Goal: Find contact information: Find contact information

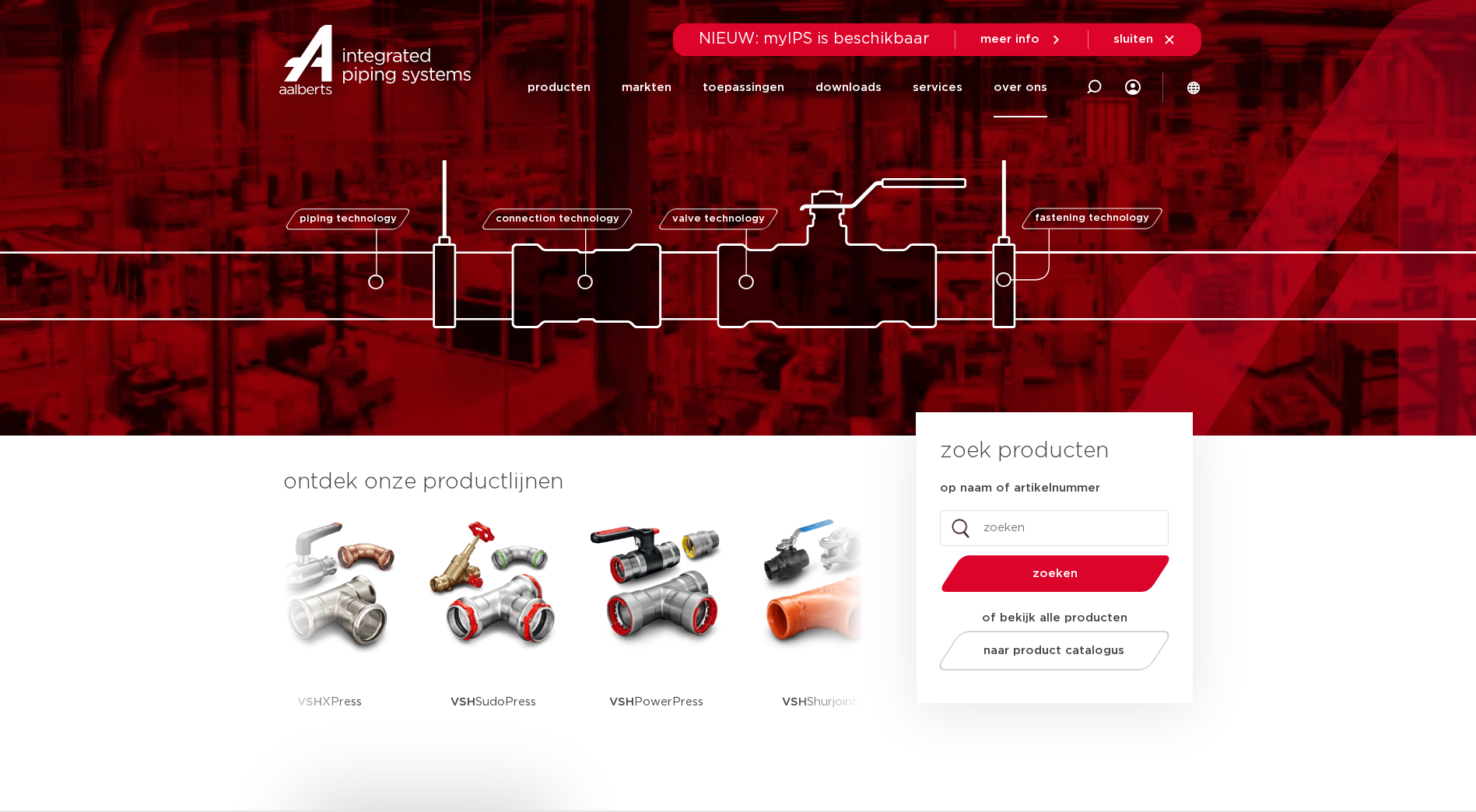
click at [1010, 84] on link "over ons" at bounding box center [1020, 87] width 54 height 59
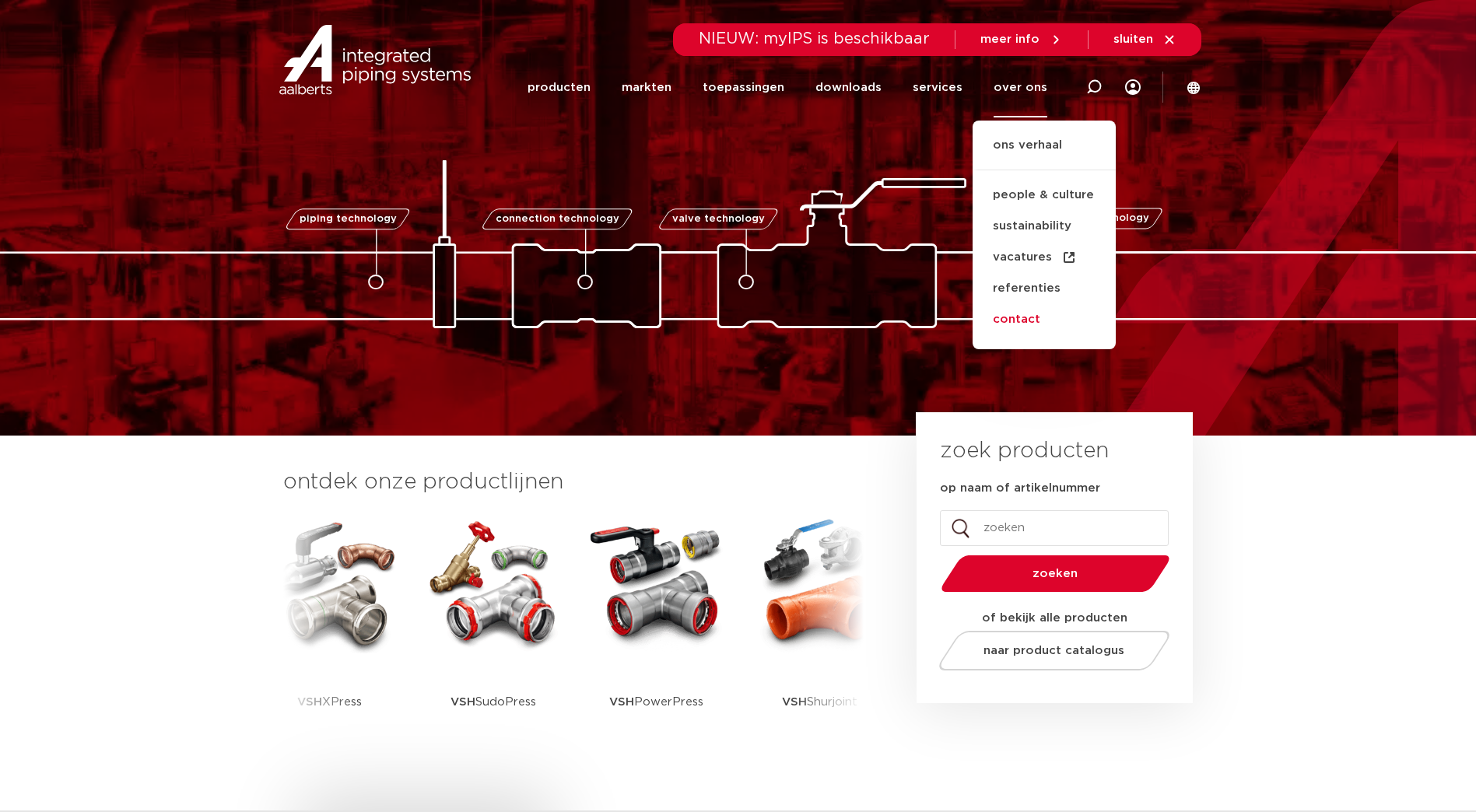
click at [1031, 321] on link "contact" at bounding box center [1044, 319] width 144 height 31
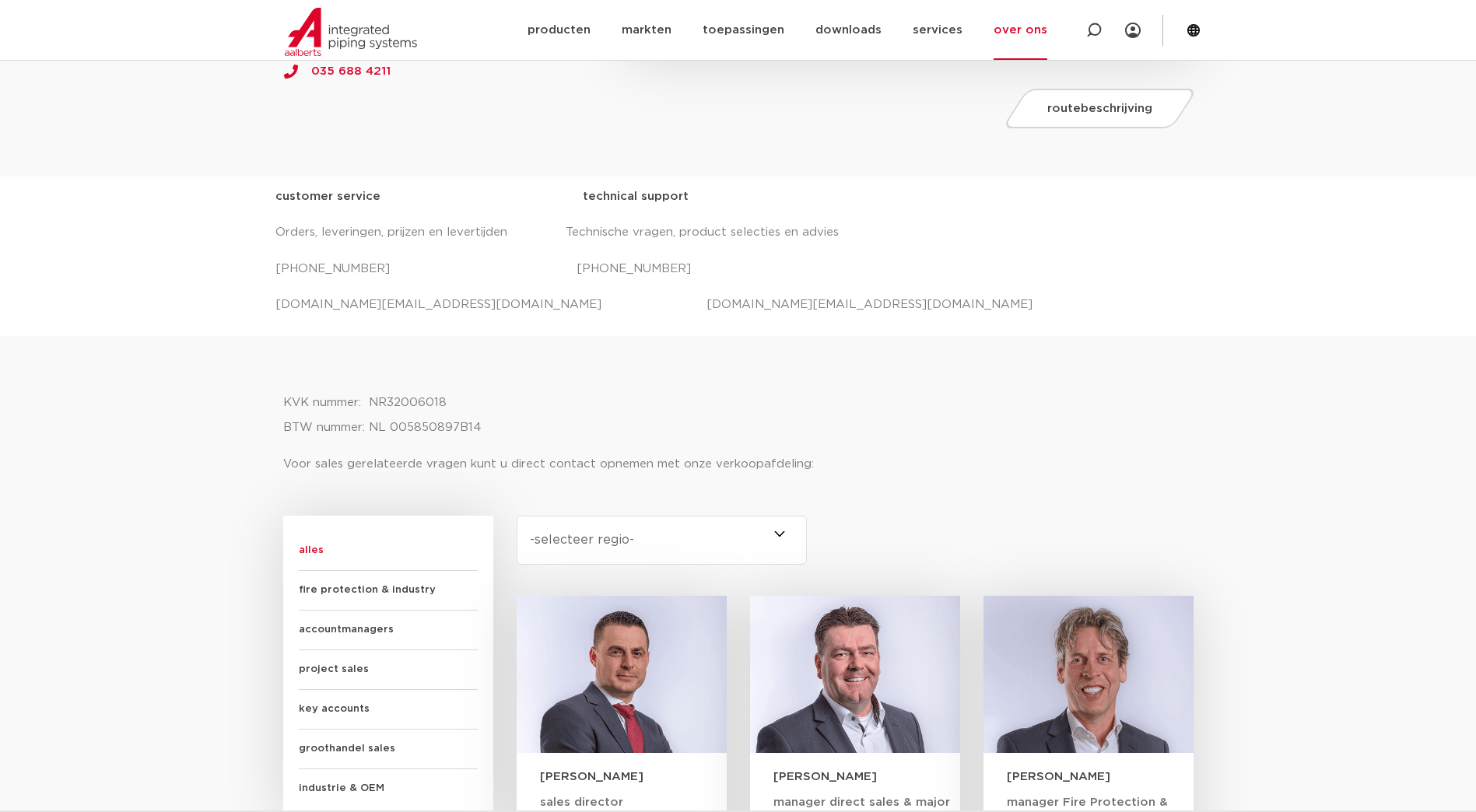
scroll to position [622, 0]
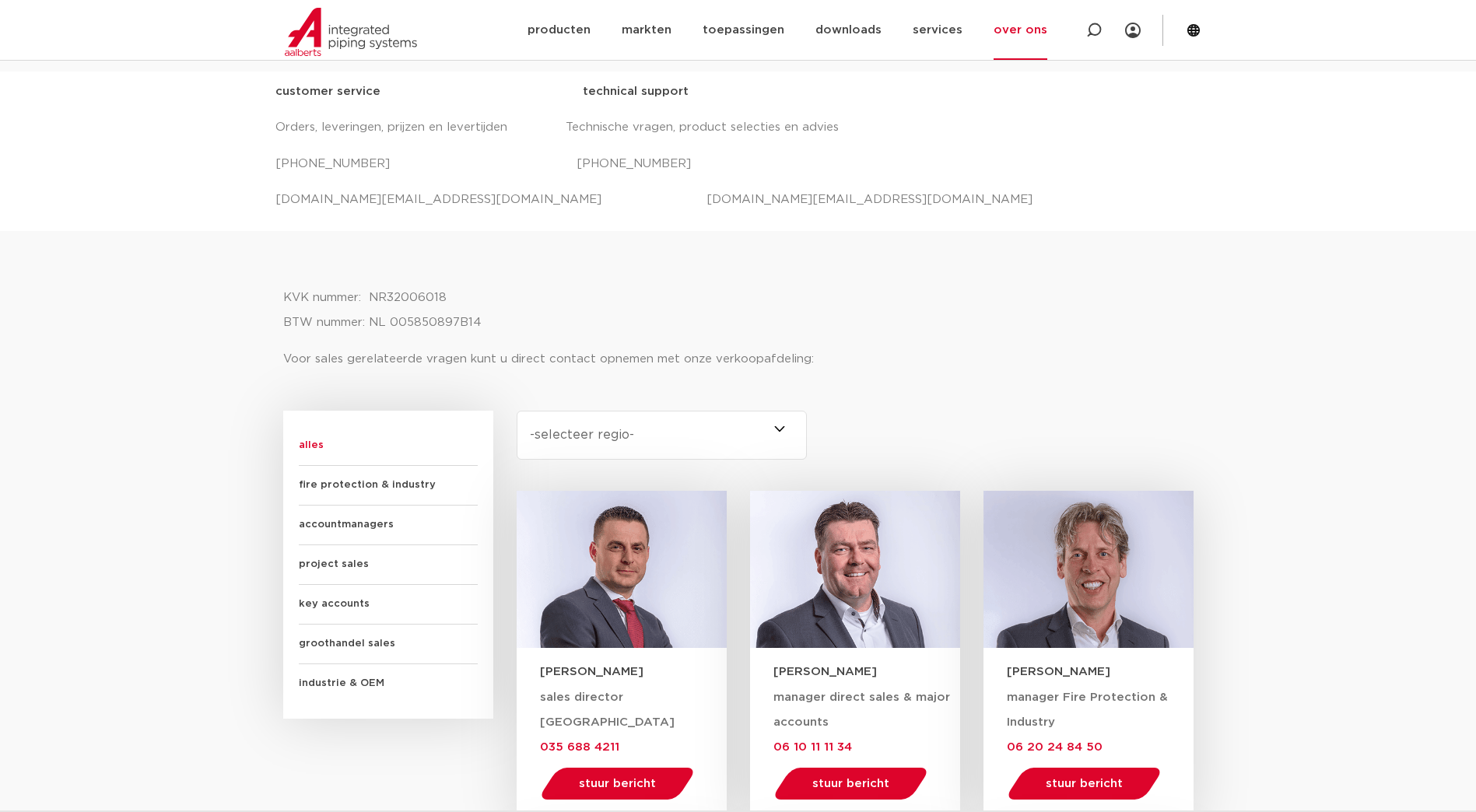
click at [338, 522] on span "accountmanagers" at bounding box center [388, 526] width 179 height 40
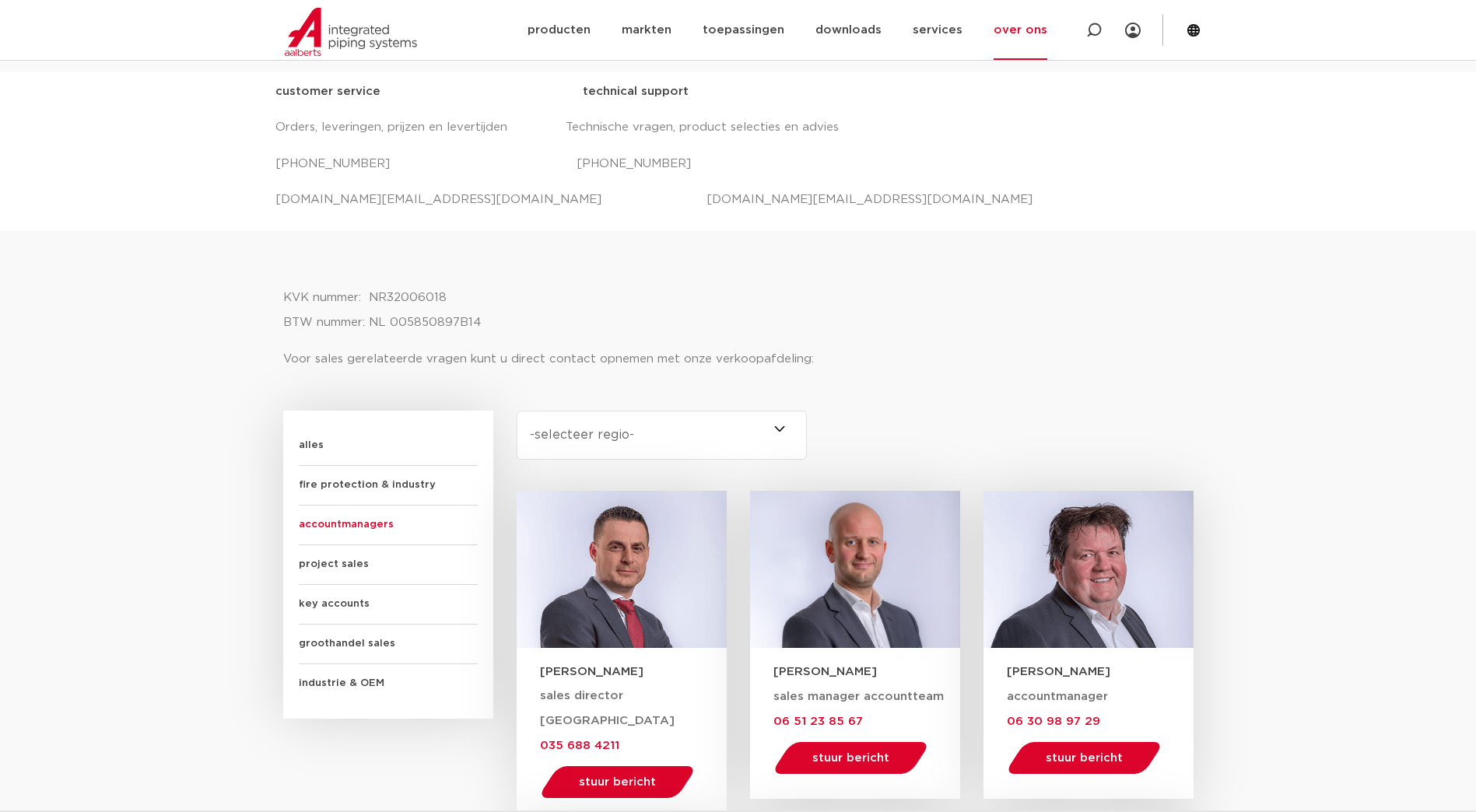
click at [807, 428] on span at bounding box center [807, 435] width 0 height 49
click at [777, 428] on select "-selecteer regio- Heel Nederland (2) Brabant (4) Gelderland (2) Drenthe (2) Fle…" at bounding box center [662, 435] width 291 height 49
click at [807, 427] on span at bounding box center [807, 435] width 0 height 49
click at [778, 427] on select "-selecteer regio- Heel Nederland (2) Brabant (4) Gelderland (2) Drenthe (2) Fle…" at bounding box center [662, 435] width 291 height 49
click at [807, 427] on span at bounding box center [807, 435] width 0 height 49
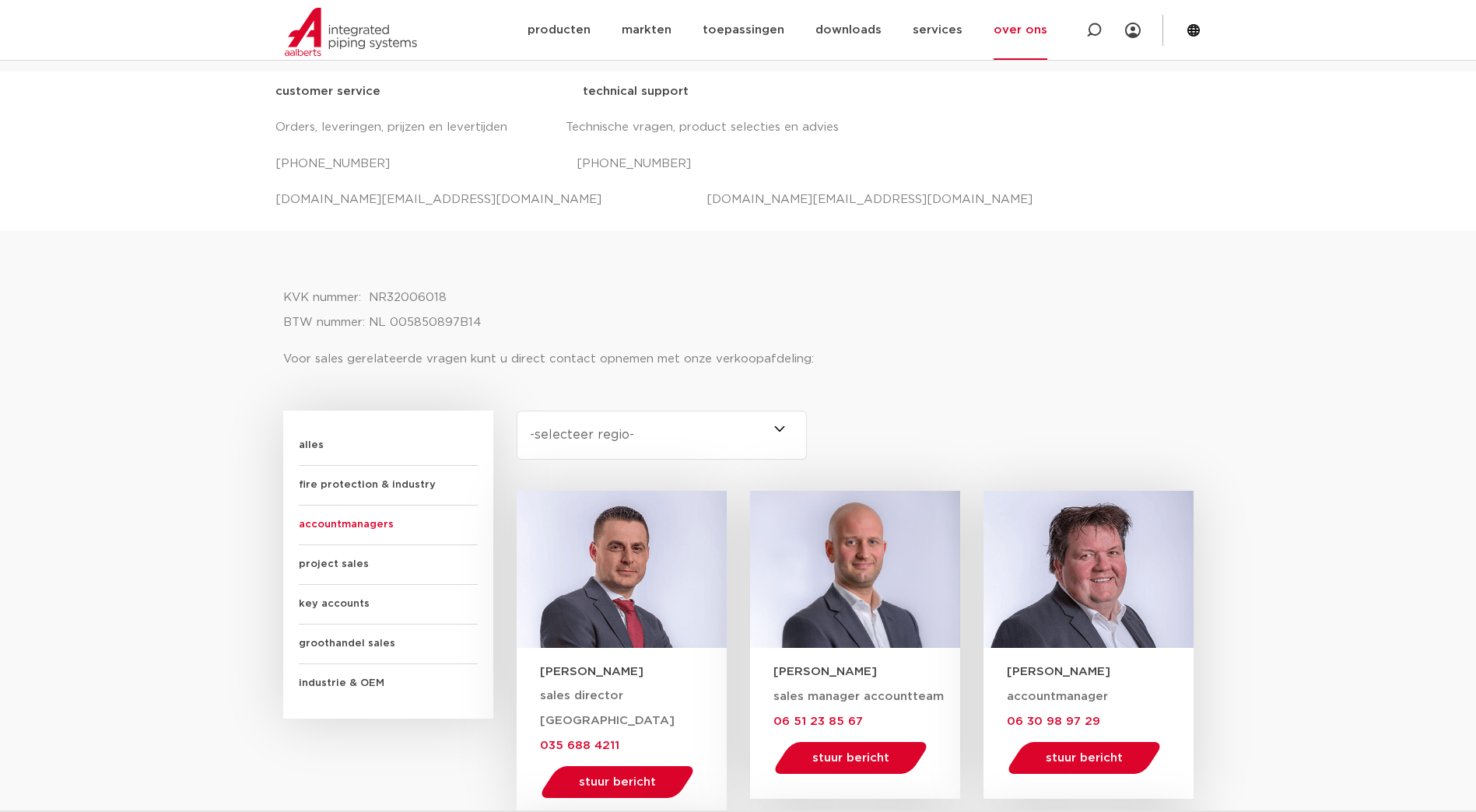
click at [786, 427] on select "-selecteer regio- Heel Nederland (2) Brabant (4) Gelderland (2) Drenthe (2) Fle…" at bounding box center [662, 435] width 291 height 49
click at [807, 426] on span at bounding box center [807, 435] width 0 height 49
click at [775, 426] on select "-selecteer regio- Heel Nederland (2) Brabant (4) Gelderland (2) Drenthe (2) Fle…" at bounding box center [662, 435] width 291 height 49
click at [617, 441] on select "-selecteer regio- Heel Nederland (2) Brabant (4) Gelderland (2) Drenthe (2) Fle…" at bounding box center [662, 435] width 291 height 49
select select "drenthe"
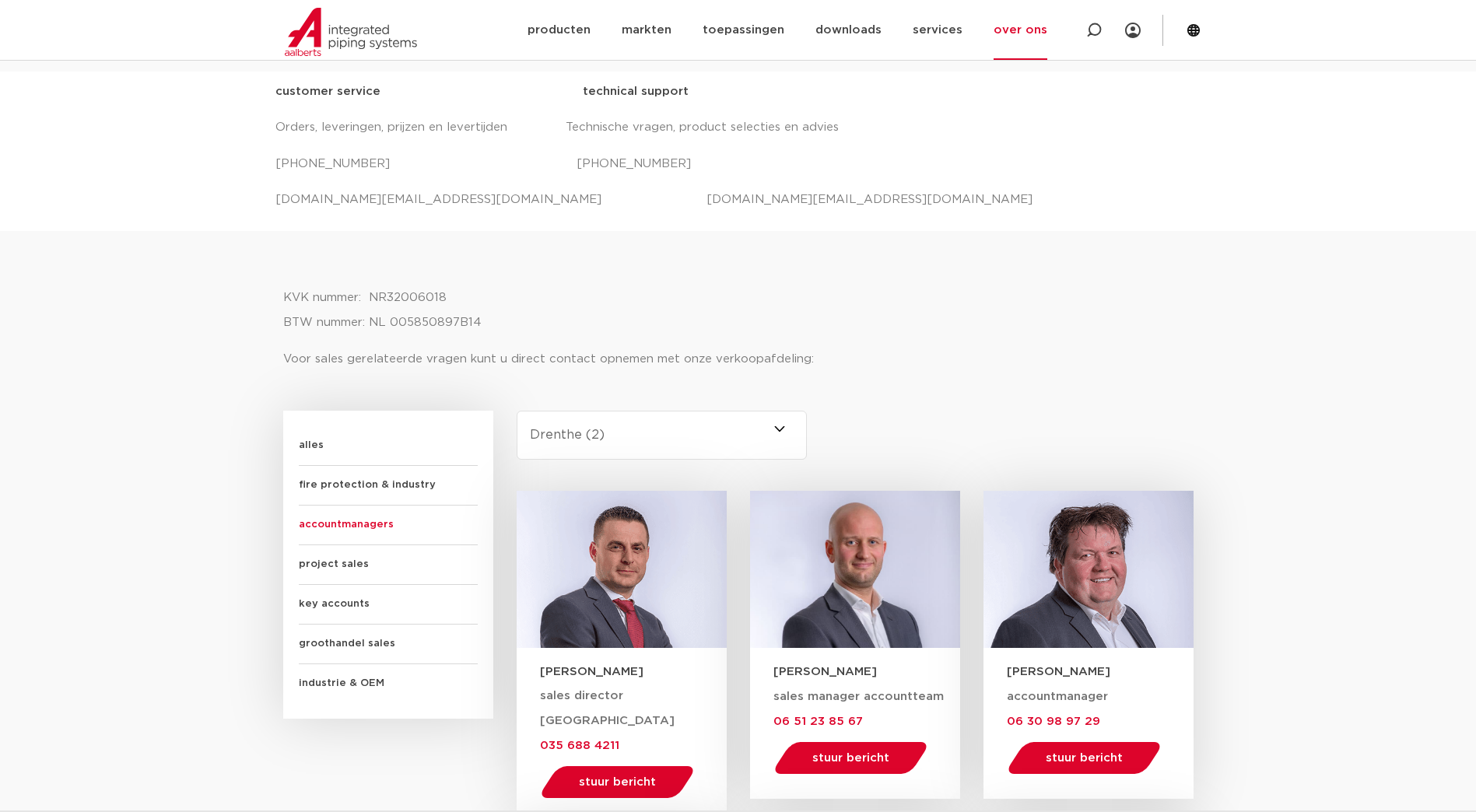
click at [517, 411] on select "-selecteer regio- Heel Nederland (2) Brabant (4) Gelderland (2) Drenthe (2) Fle…" at bounding box center [662, 435] width 291 height 49
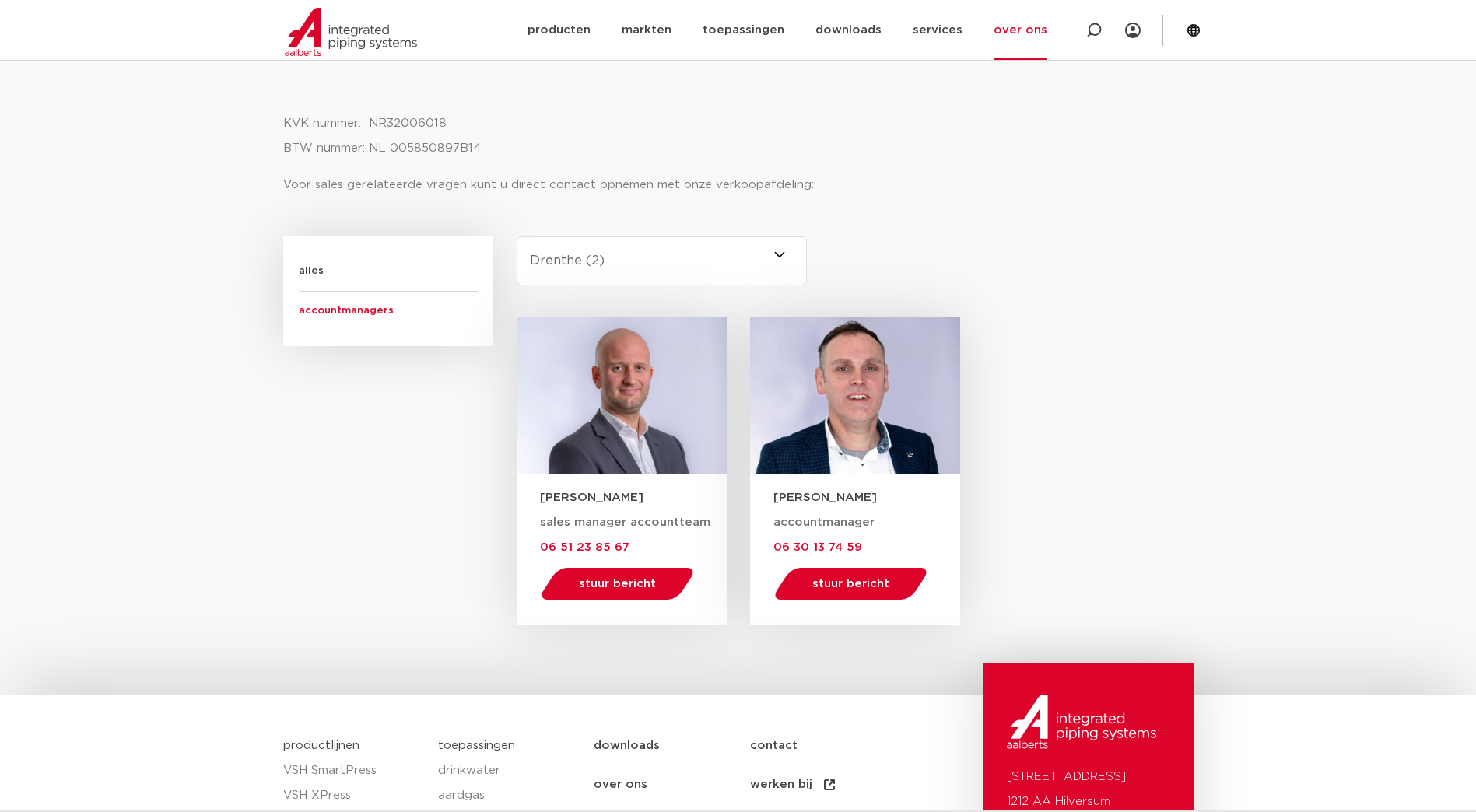
scroll to position [701, 0]
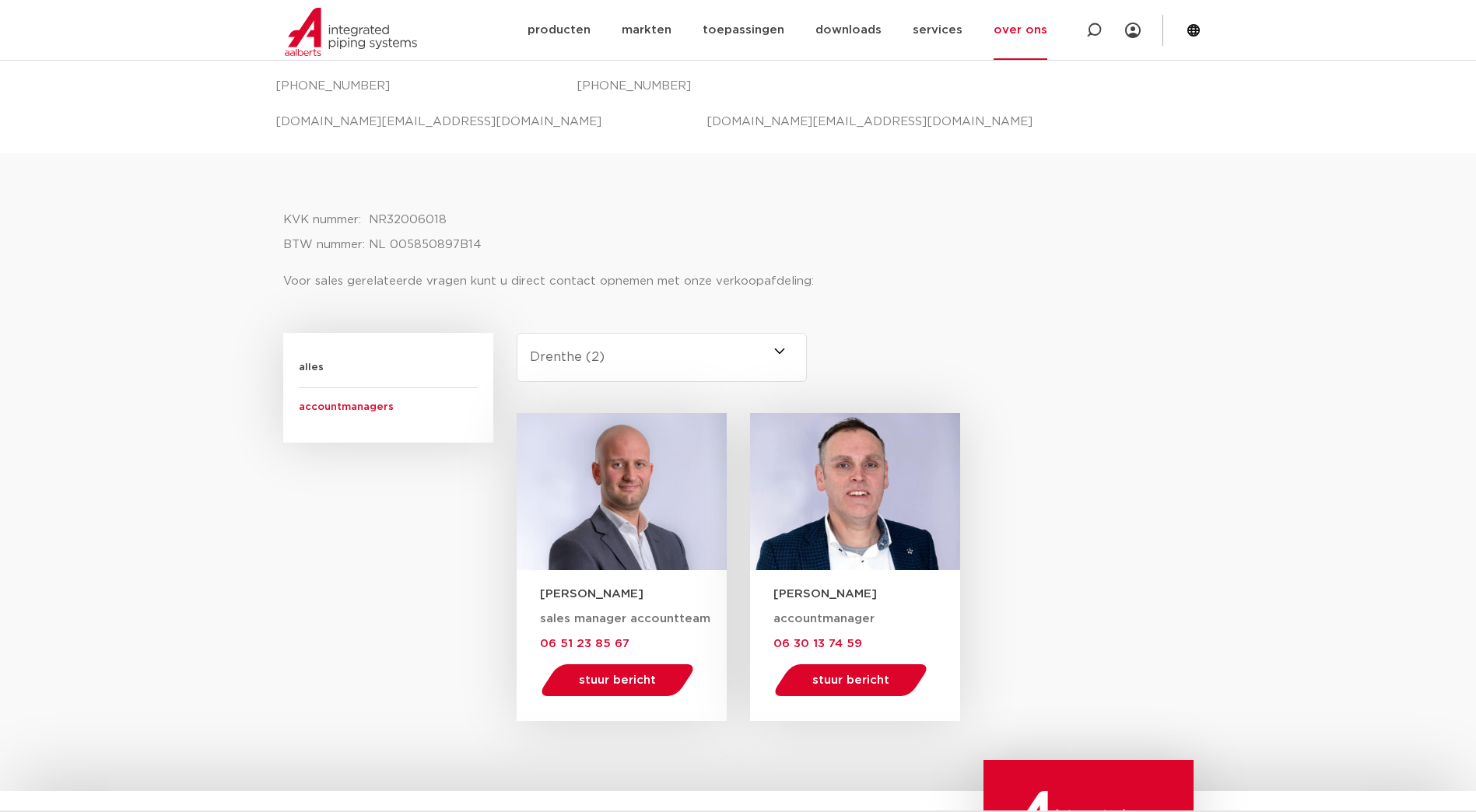
click at [807, 353] on span at bounding box center [807, 358] width 0 height 49
click at [775, 353] on select "-selecteer regio- Heel Nederland (2) Brabant (4) Gelderland (2) Drenthe (2) Fle…" at bounding box center [662, 358] width 291 height 49
click at [807, 349] on span at bounding box center [807, 358] width 0 height 49
click at [777, 349] on select "-selecteer regio- Heel Nederland (2) Brabant (4) Gelderland (2) Drenthe (2) Fle…" at bounding box center [662, 358] width 291 height 49
click at [613, 355] on select "-selecteer regio- Heel Nederland (2) Brabant (4) Gelderland (2) Drenthe (2) Fle…" at bounding box center [662, 358] width 291 height 49
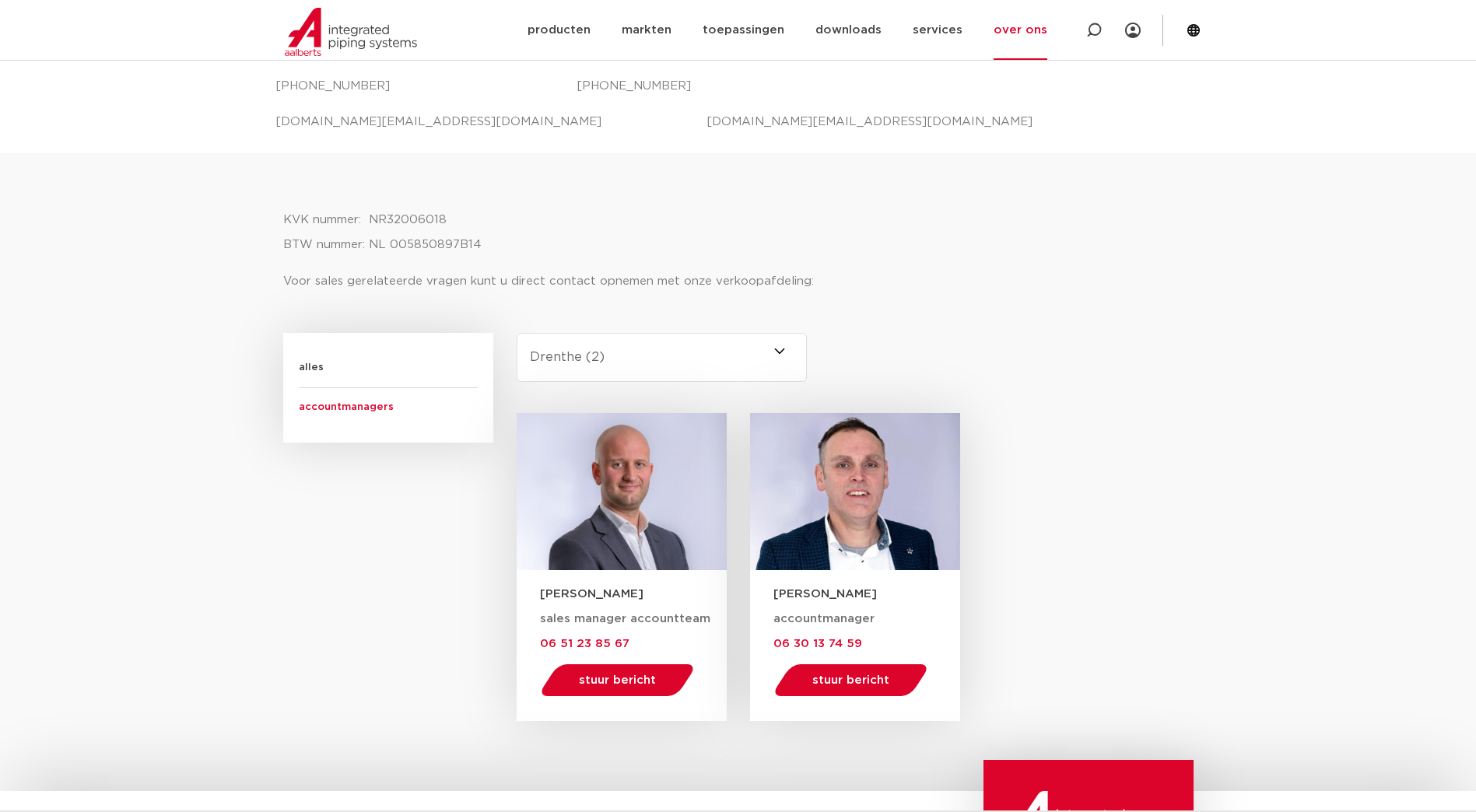
click at [807, 349] on div "regio Select content -selecteer regio- Heel Nederland (2) Brabant (4) Gelderlan…" at bounding box center [662, 373] width 316 height 80
